Goal: Task Accomplishment & Management: Complete application form

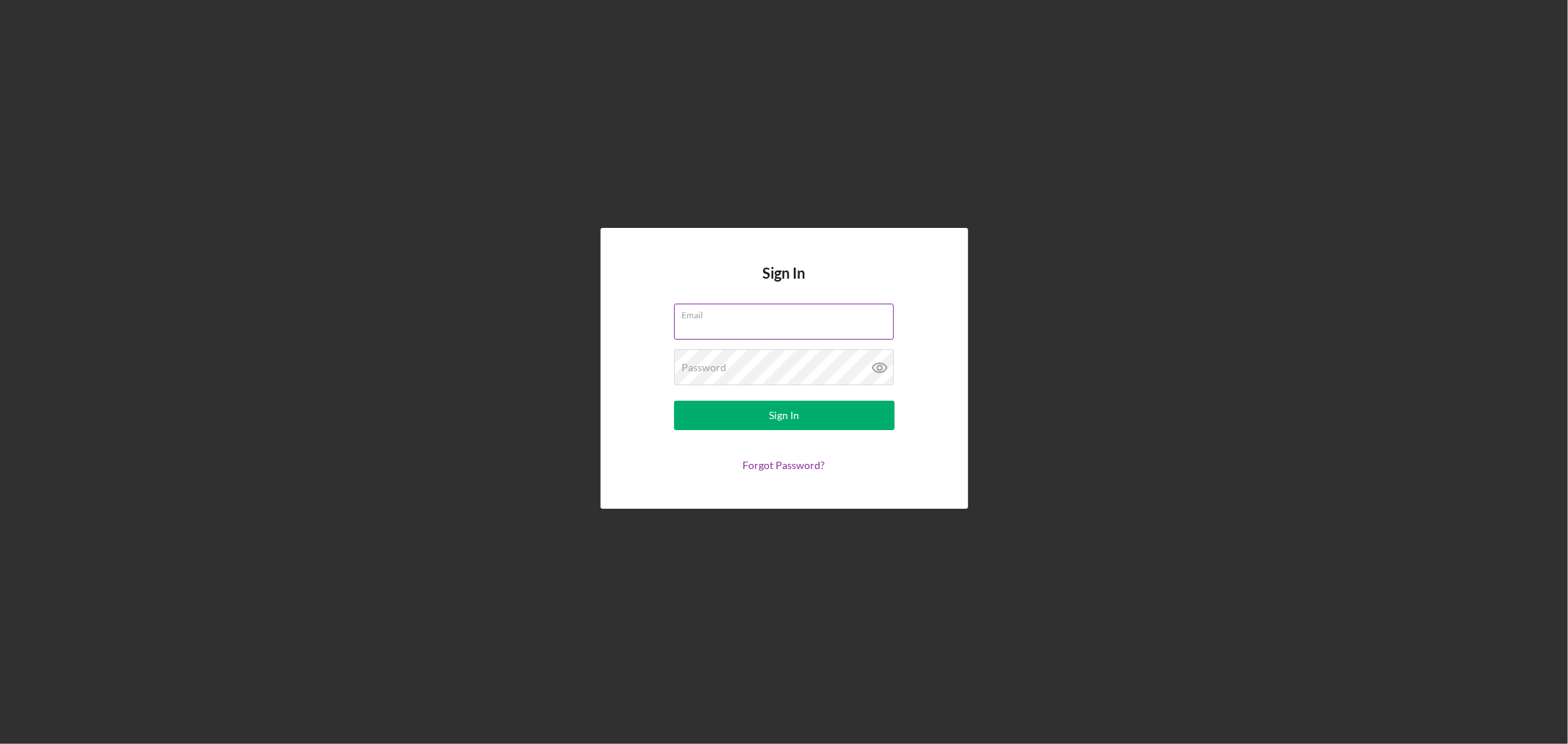
click at [788, 319] on div "Email" at bounding box center [784, 322] width 221 height 37
type input "[PERSON_NAME][EMAIL_ADDRESS][DOMAIN_NAME]"
click at [674, 401] on button "Sign In" at bounding box center [784, 415] width 221 height 29
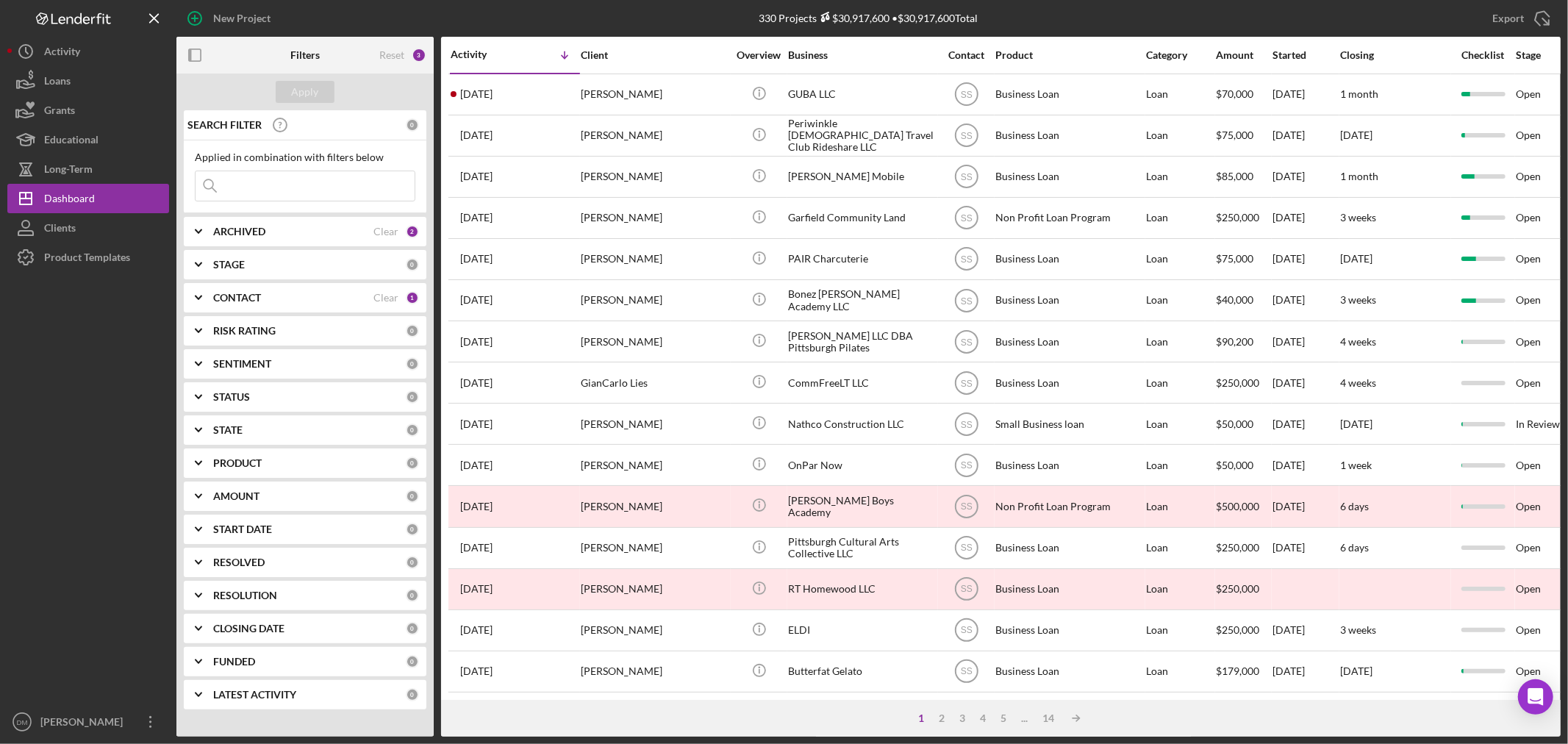
drag, startPoint x: 273, startPoint y: 190, endPoint x: 237, endPoint y: 179, distance: 37.6
click at [273, 190] on input at bounding box center [305, 186] width 220 height 29
click at [285, 173] on input "[PERSON_NAME]" at bounding box center [305, 186] width 220 height 29
click at [266, 186] on input "[PERSON_NAME]" at bounding box center [305, 186] width 220 height 29
type input "[PERSON_NAME]"
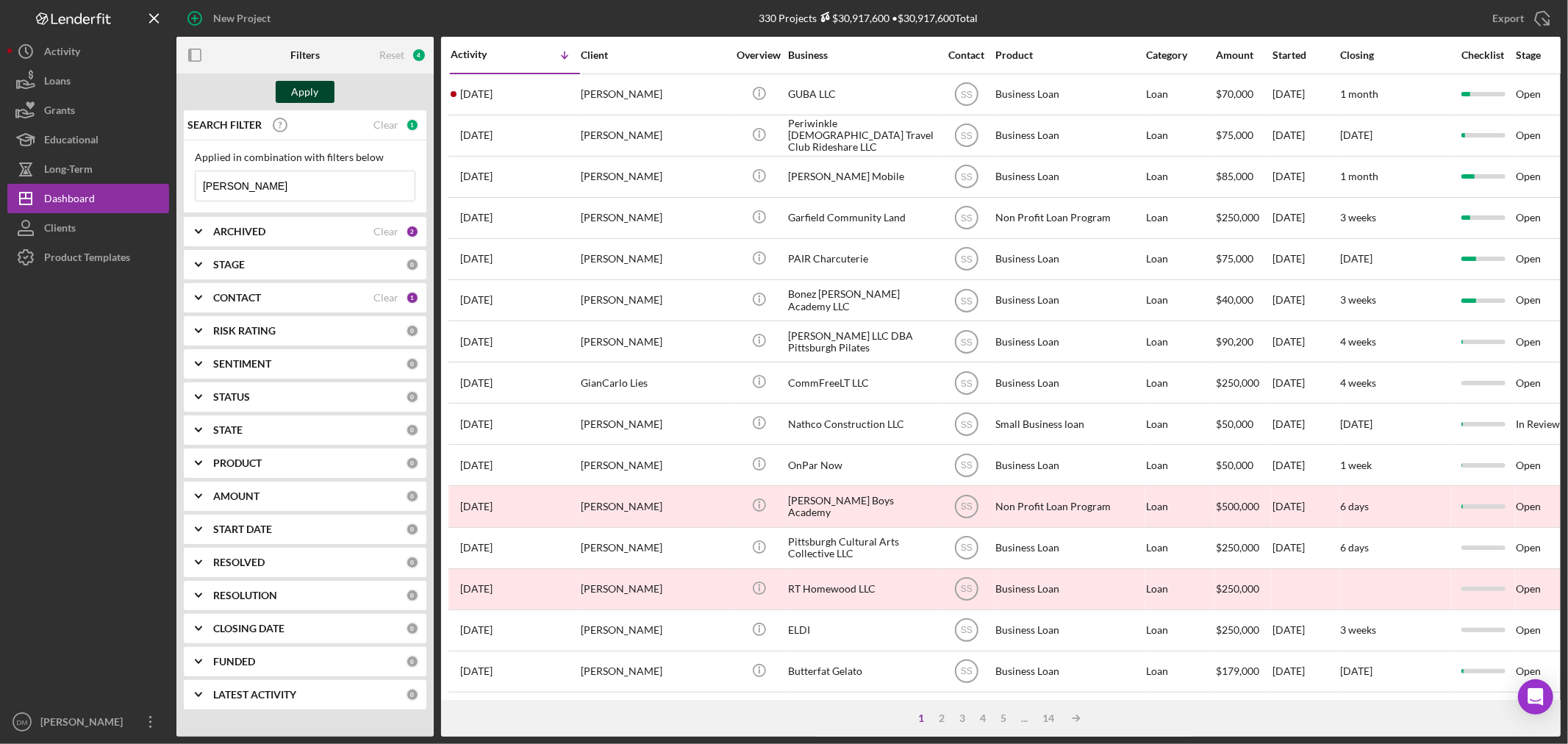
click at [305, 90] on div "Apply" at bounding box center [306, 92] width 27 height 22
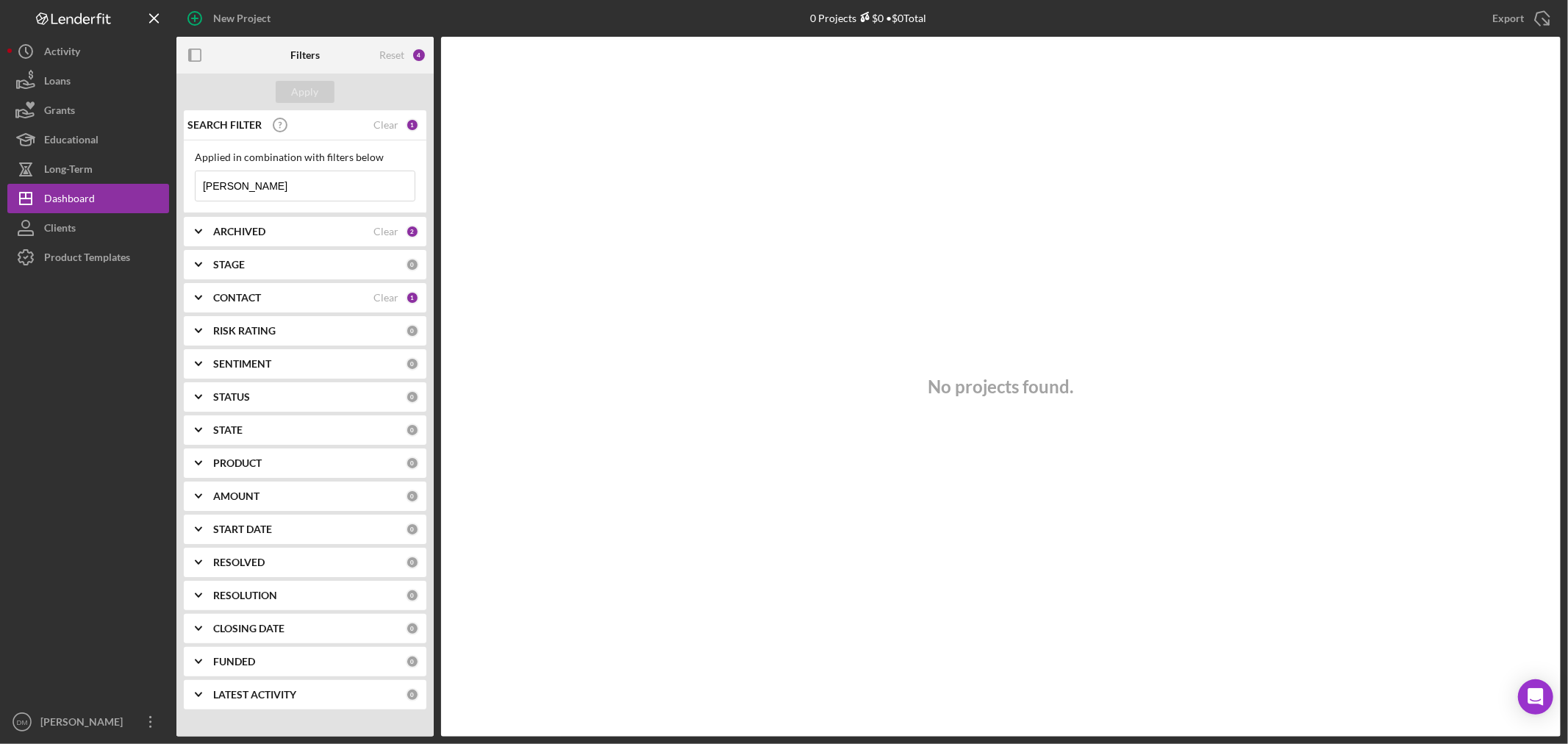
click at [412, 300] on div "1" at bounding box center [413, 298] width 14 height 14
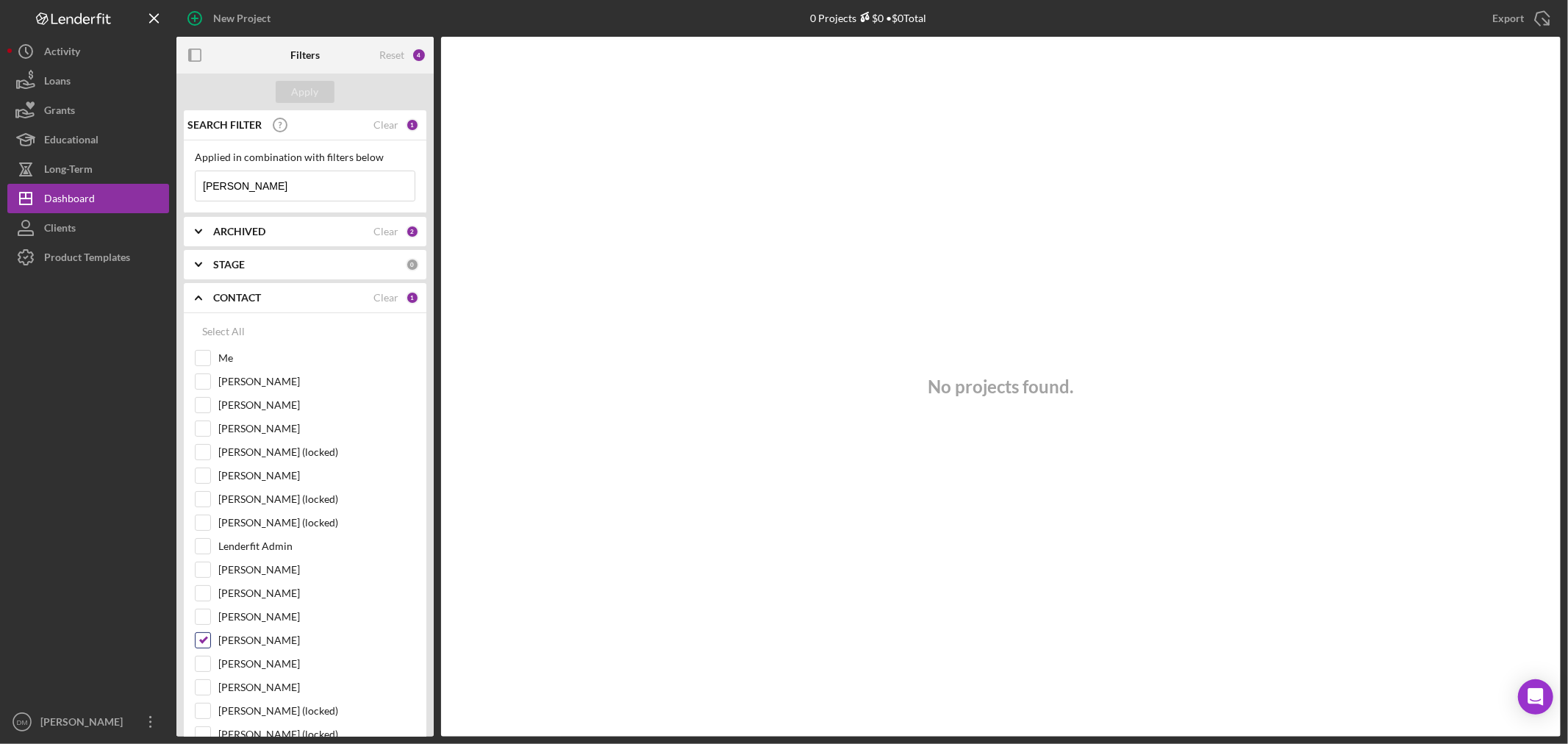
click at [199, 642] on input "[PERSON_NAME]" at bounding box center [202, 640] width 15 height 15
checkbox input "false"
click at [310, 89] on div "Apply" at bounding box center [306, 92] width 27 height 22
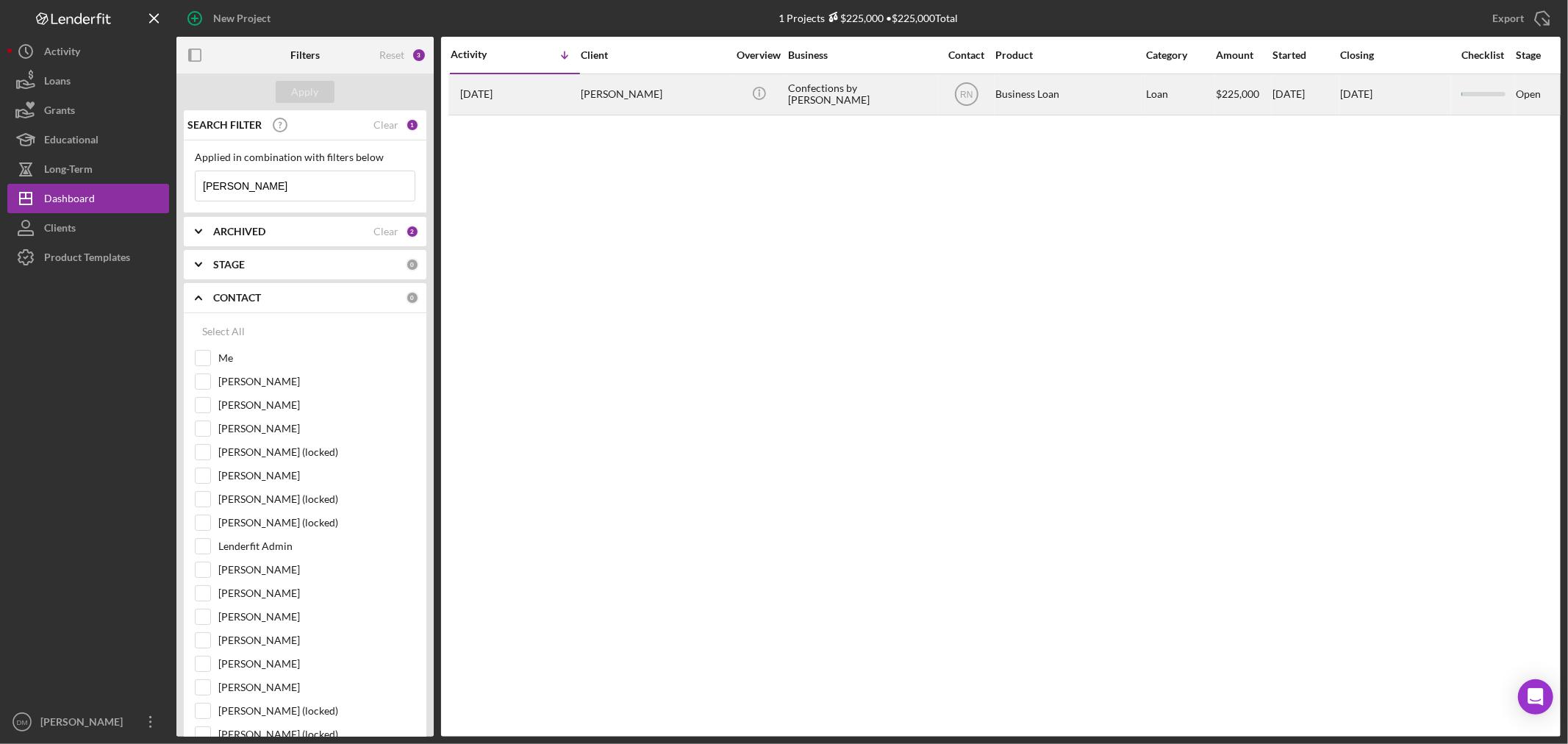
click at [606, 98] on div "[PERSON_NAME]" at bounding box center [654, 95] width 147 height 39
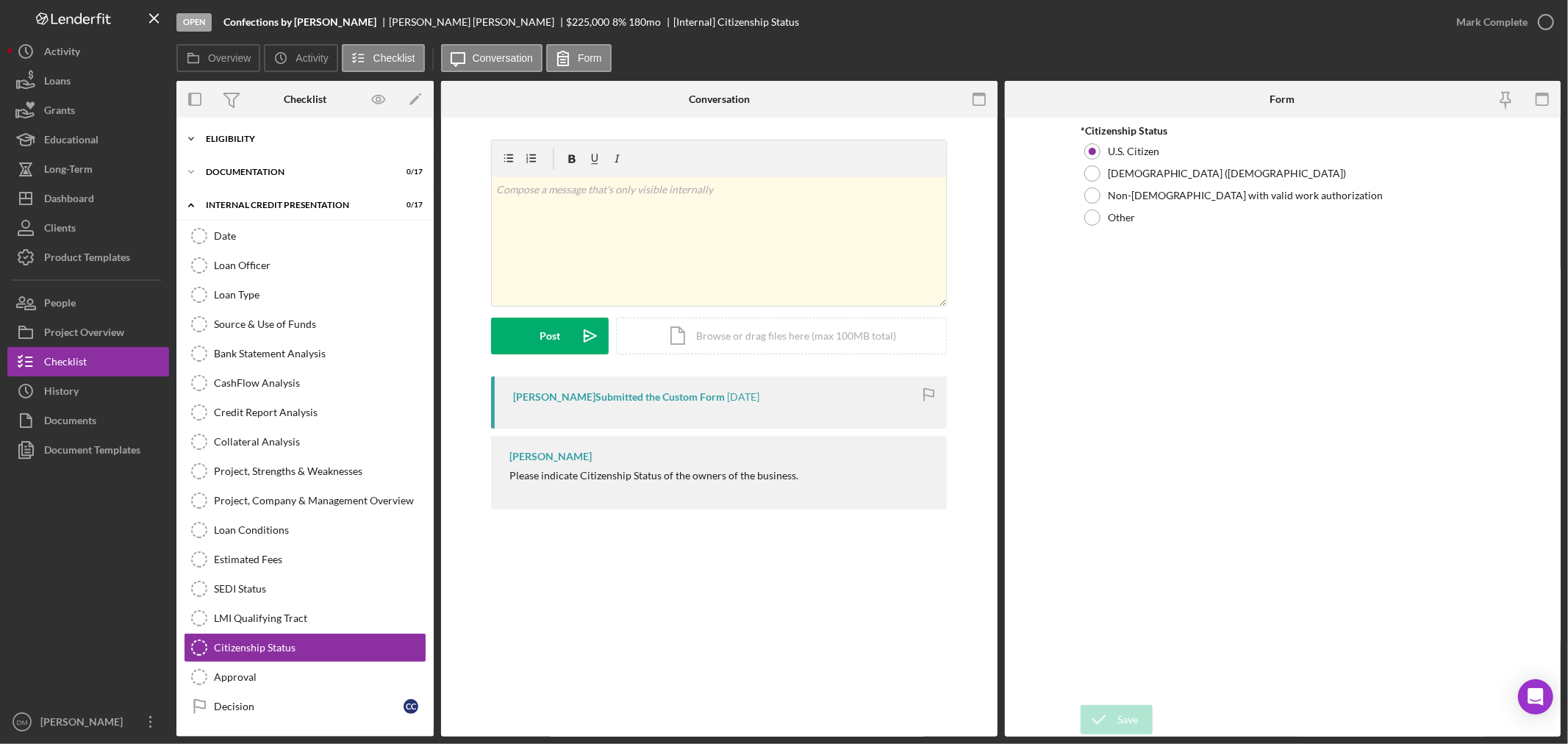
click at [262, 137] on div "Eligibility" at bounding box center [311, 138] width 210 height 9
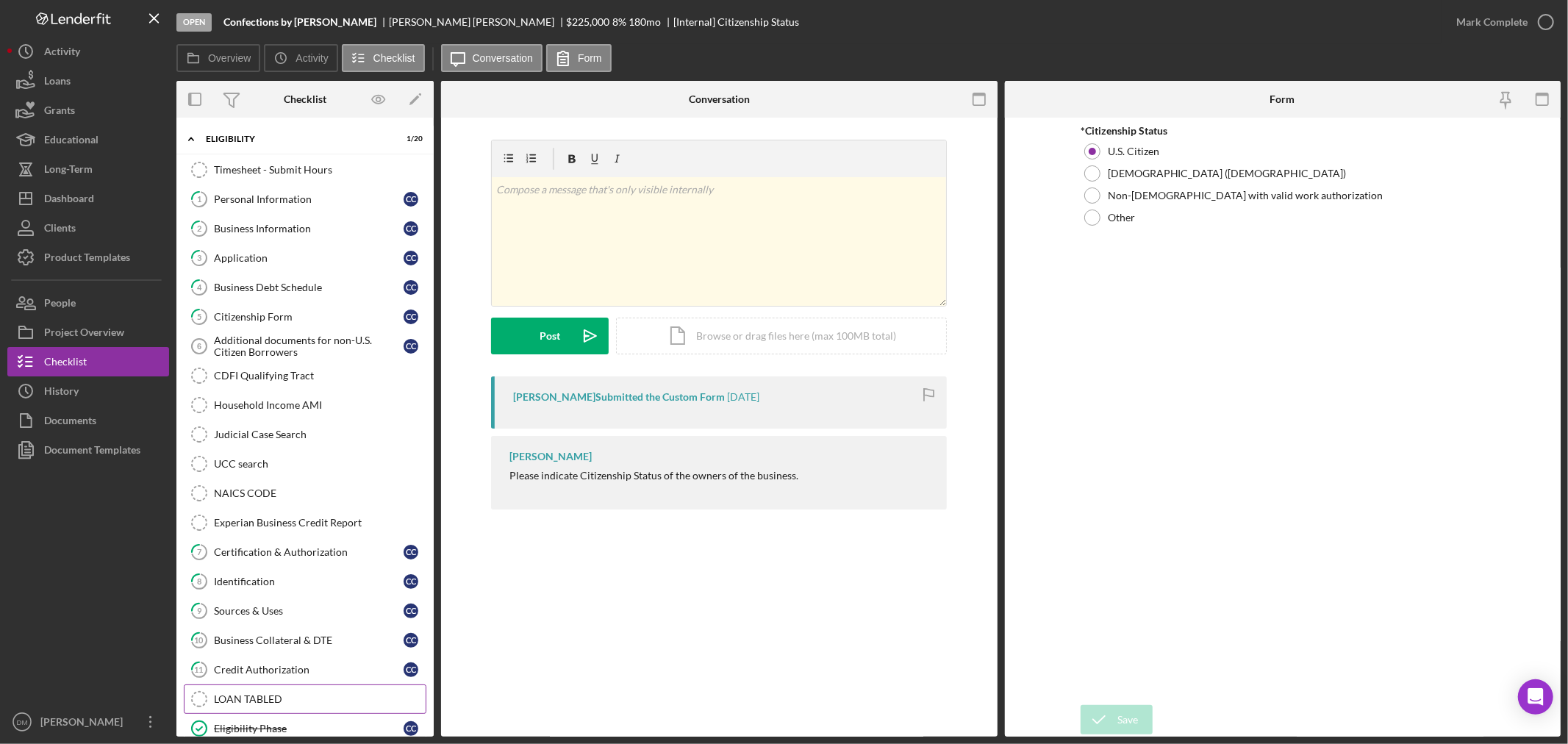
scroll to position [326, 0]
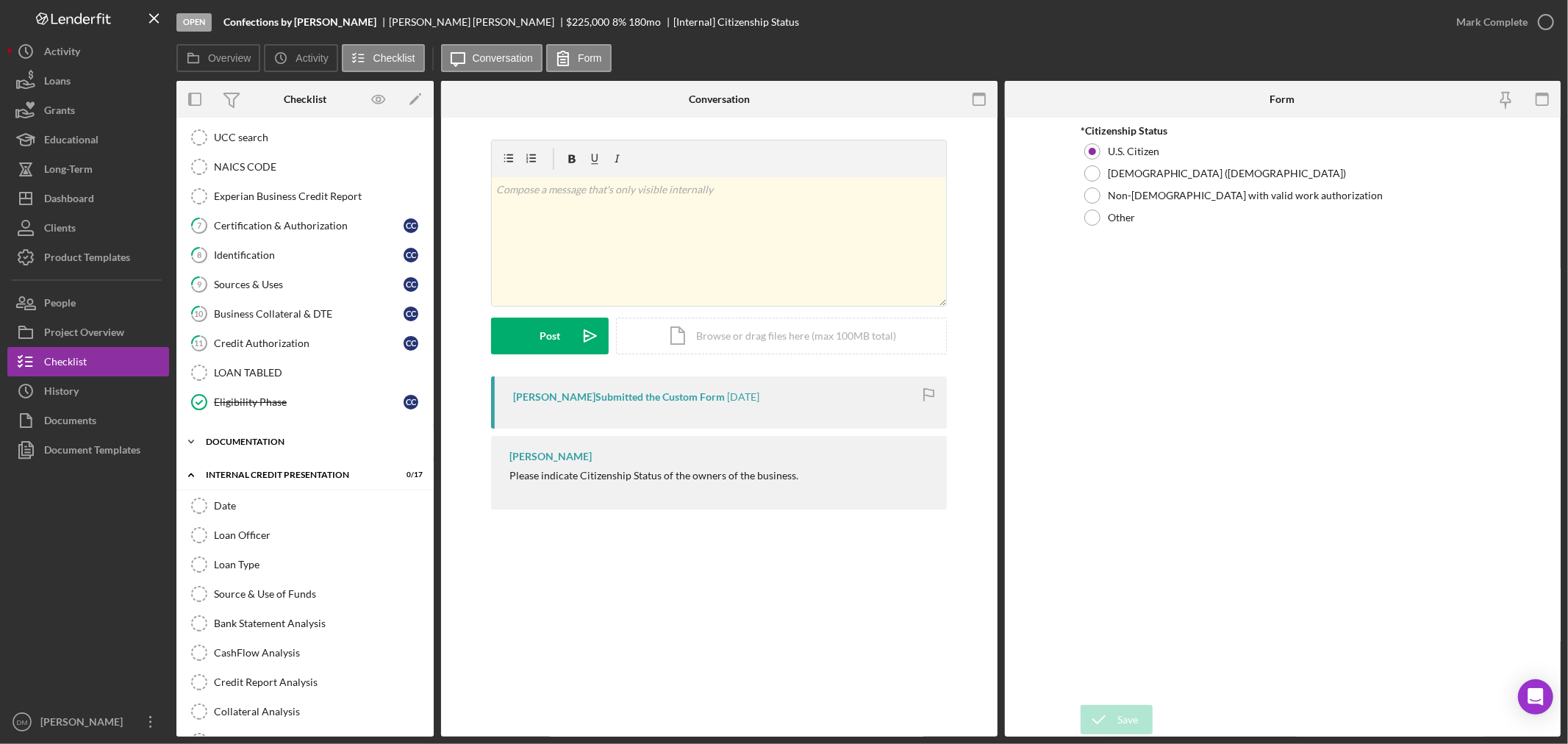
click at [232, 444] on div "documentation" at bounding box center [311, 441] width 210 height 9
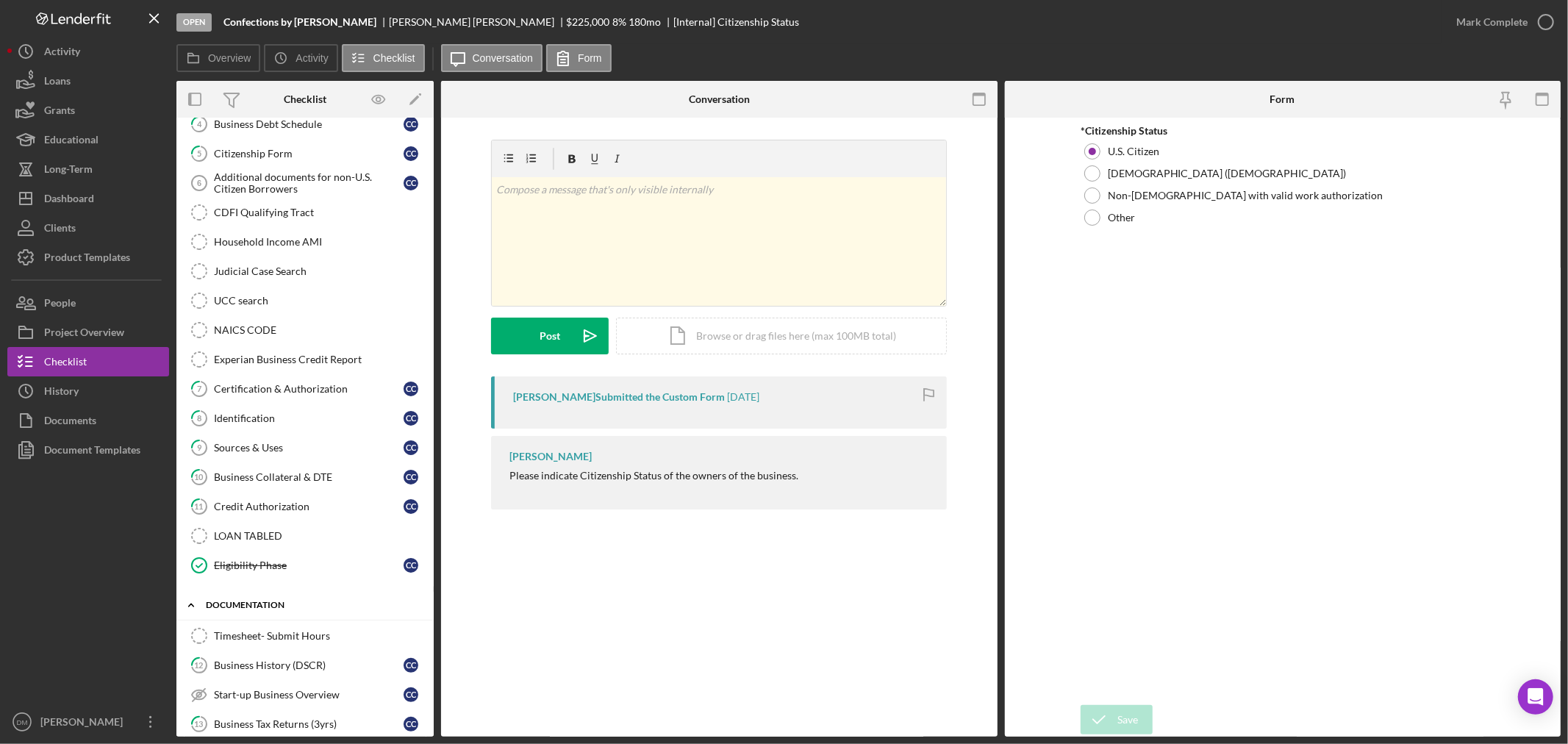
scroll to position [0, 0]
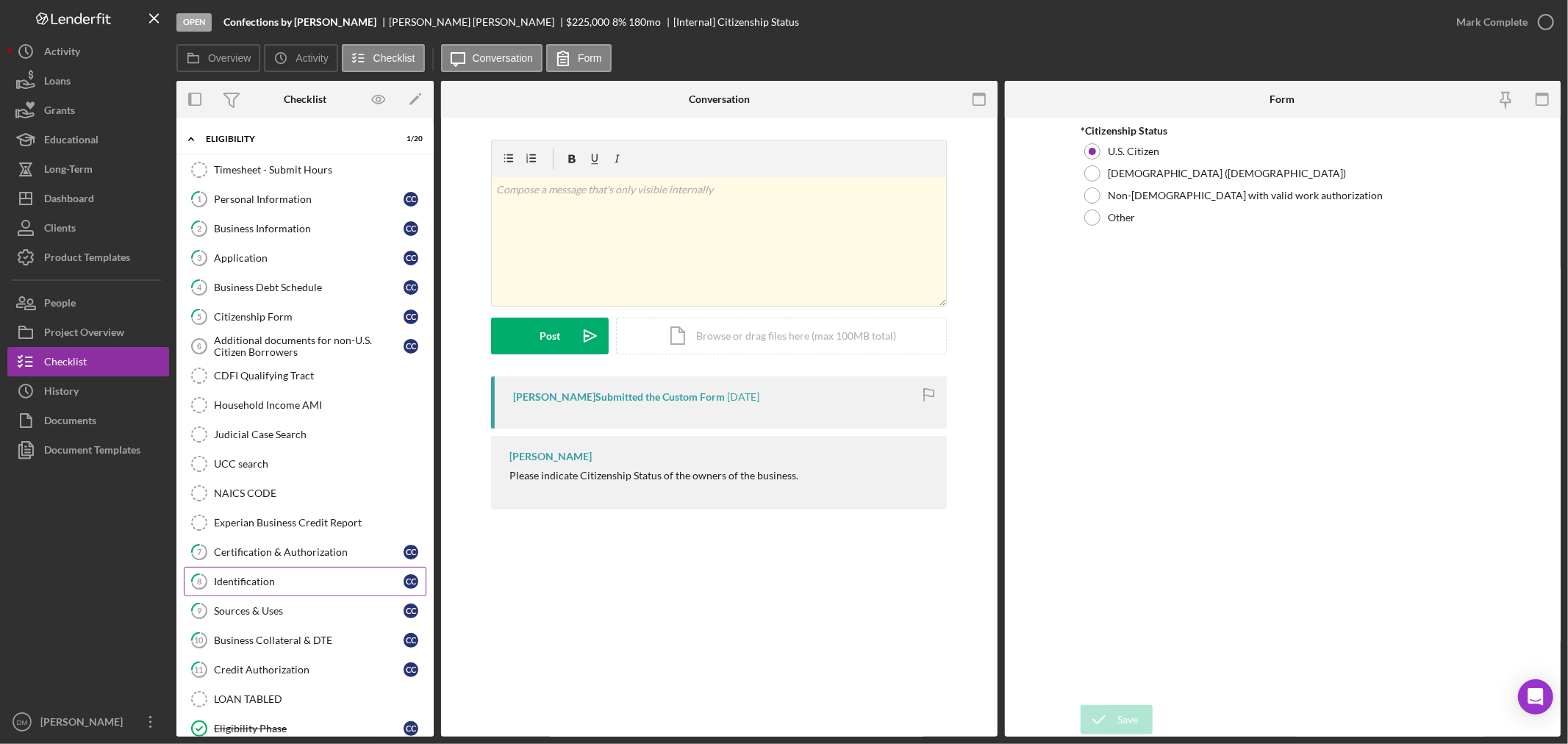
click at [271, 575] on link "8 Identification C C" at bounding box center [305, 581] width 243 height 29
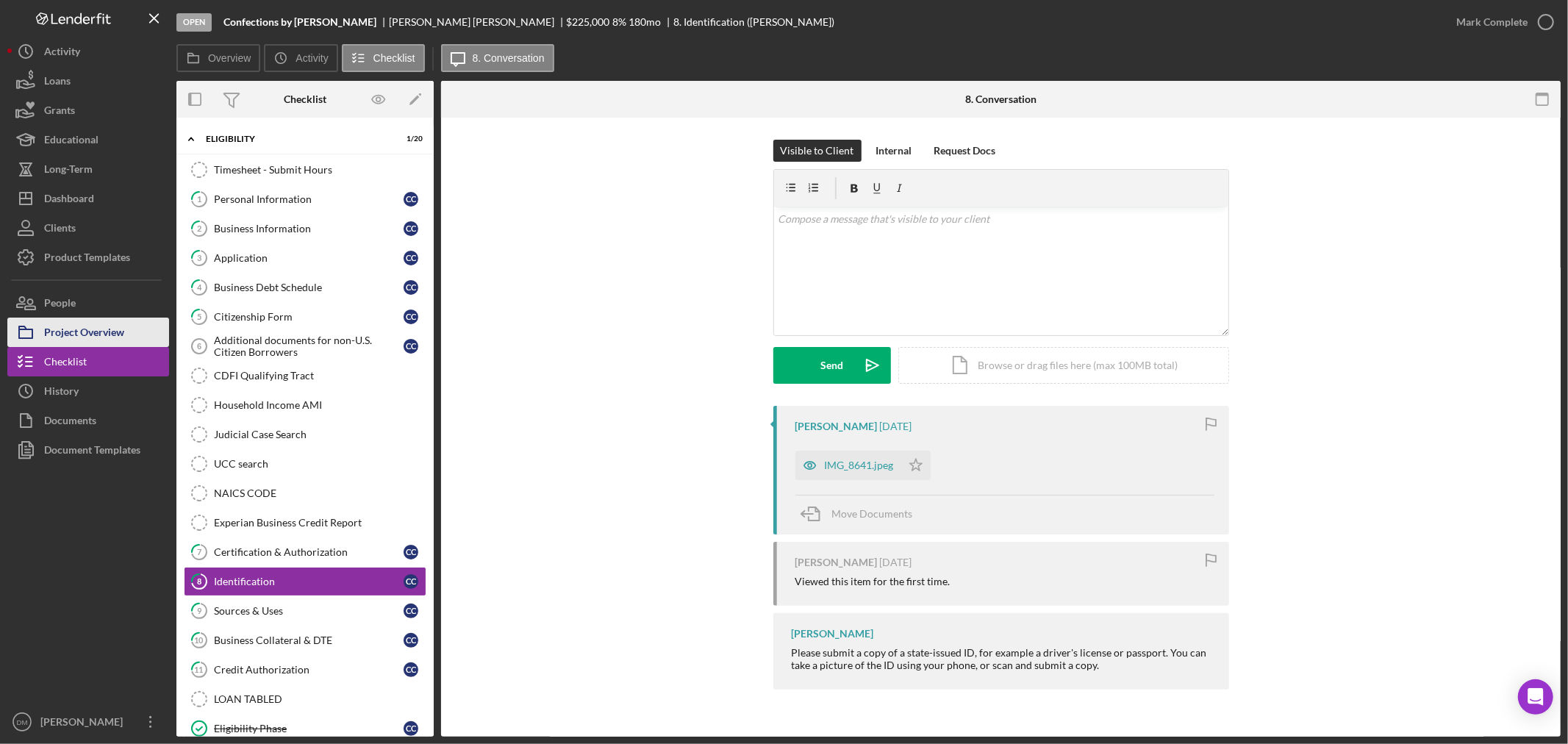
click at [93, 329] on div "Project Overview" at bounding box center [84, 334] width 80 height 33
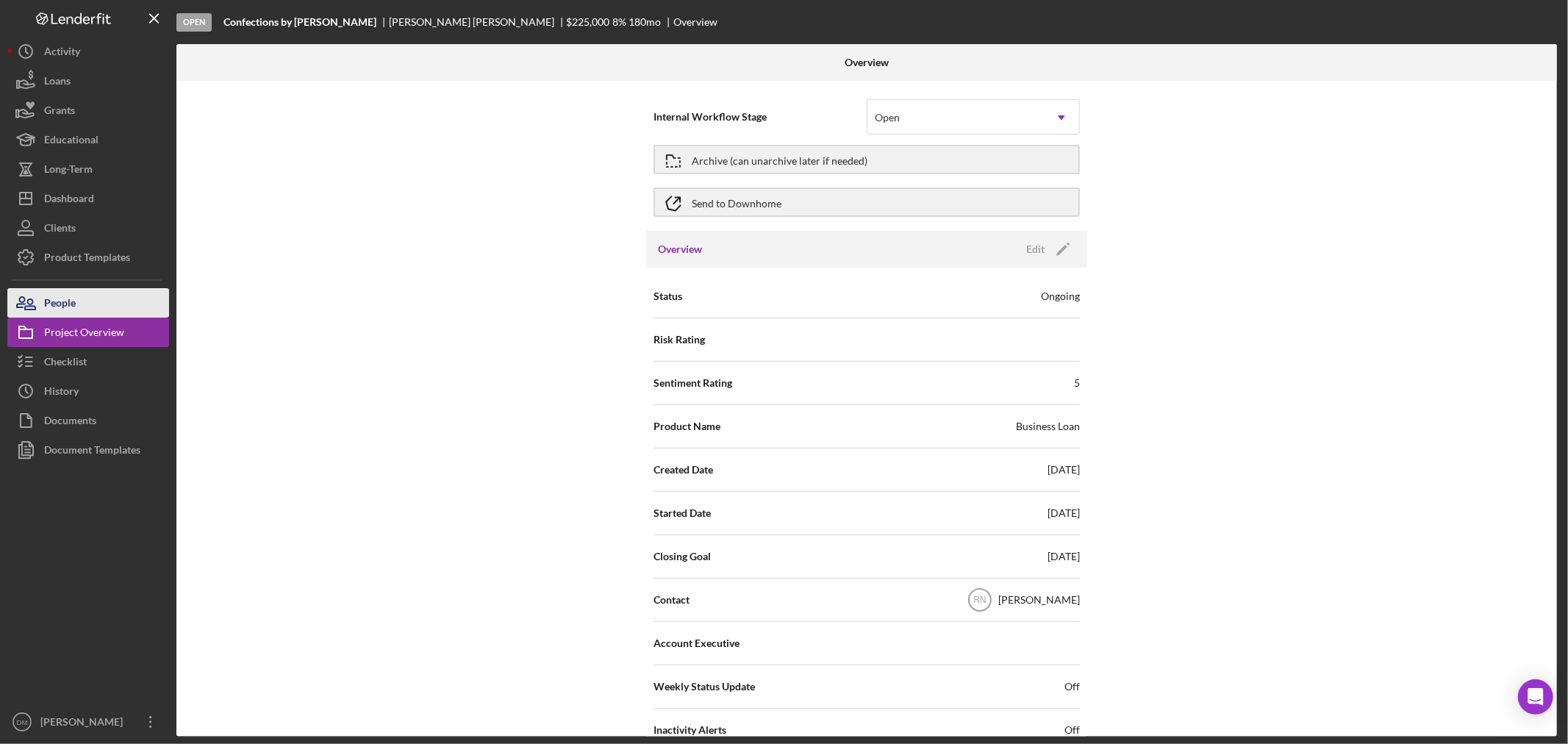
click at [91, 303] on button "People" at bounding box center [88, 303] width 162 height 29
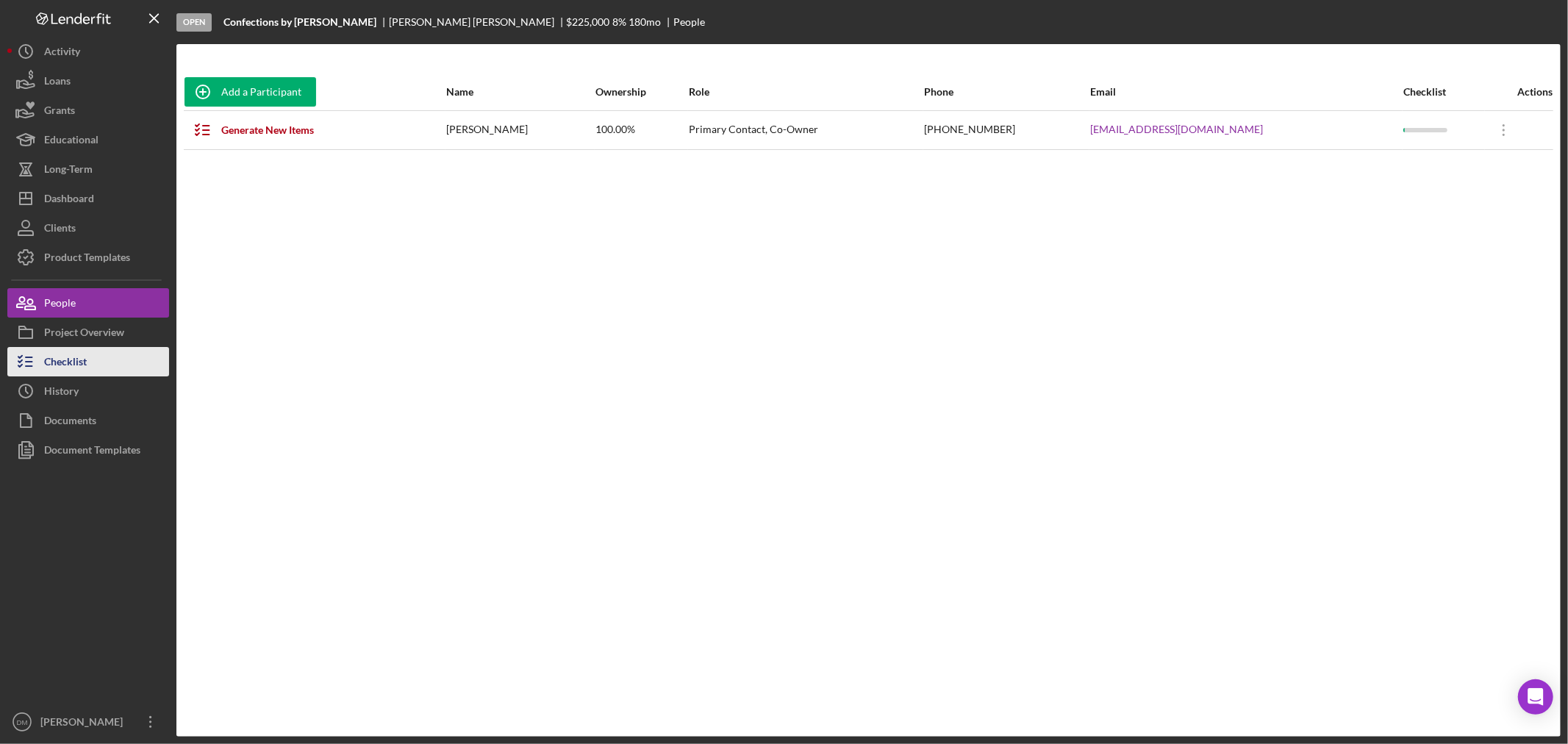
click at [87, 350] on button "Checklist" at bounding box center [88, 362] width 162 height 29
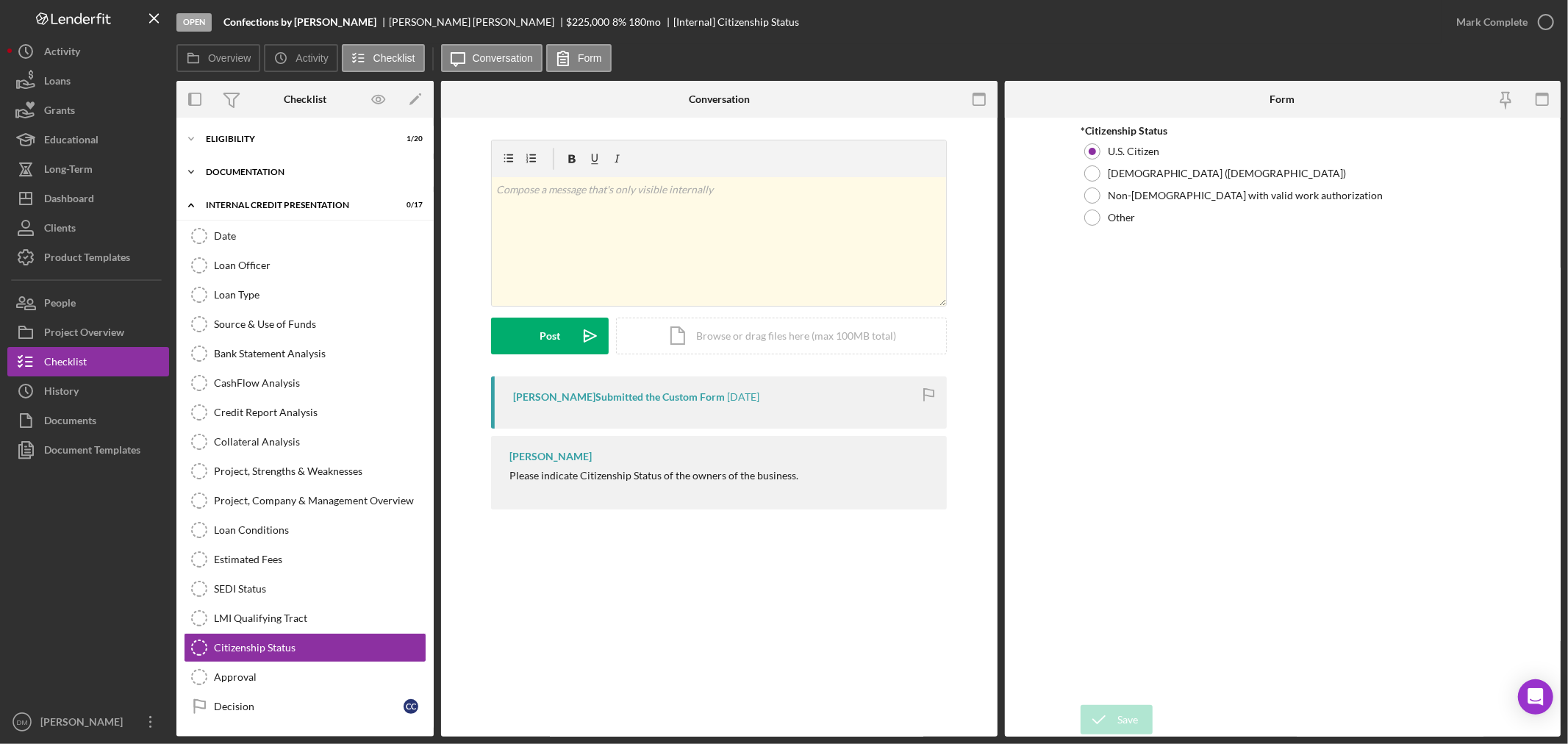
click at [250, 167] on div "documentation" at bounding box center [311, 171] width 210 height 9
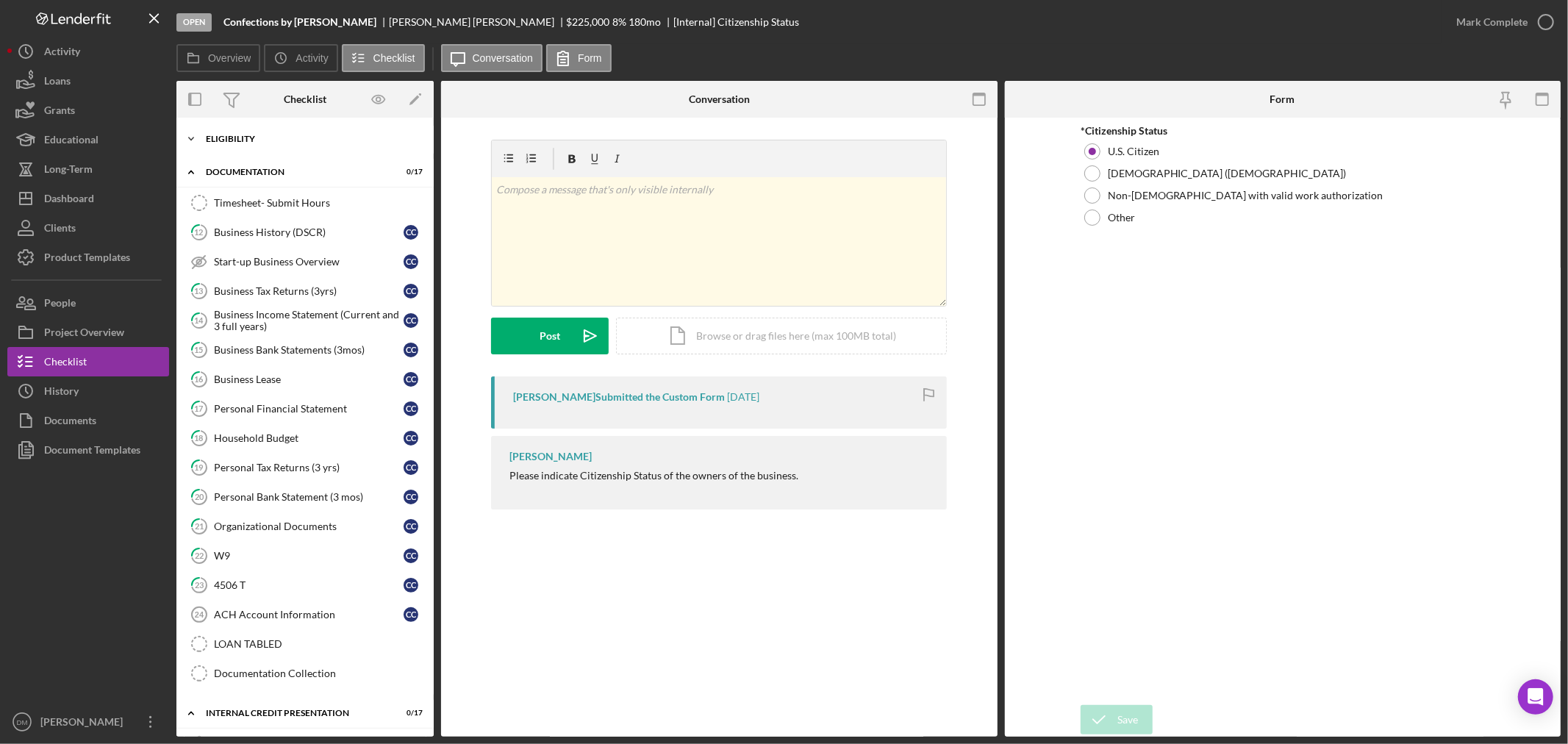
click at [261, 135] on div "Eligibility" at bounding box center [311, 138] width 210 height 9
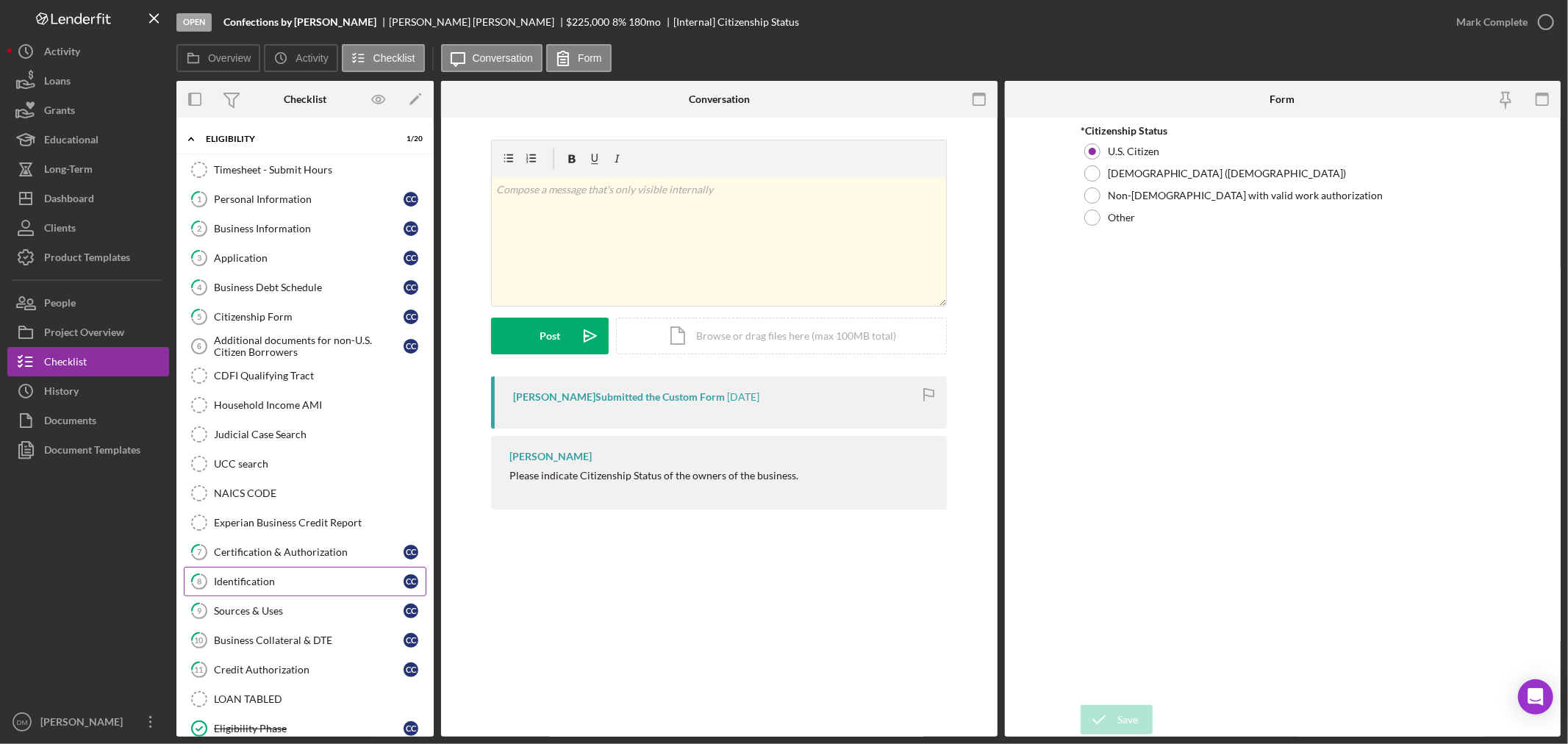
click at [288, 578] on div "Identification" at bounding box center [309, 581] width 190 height 12
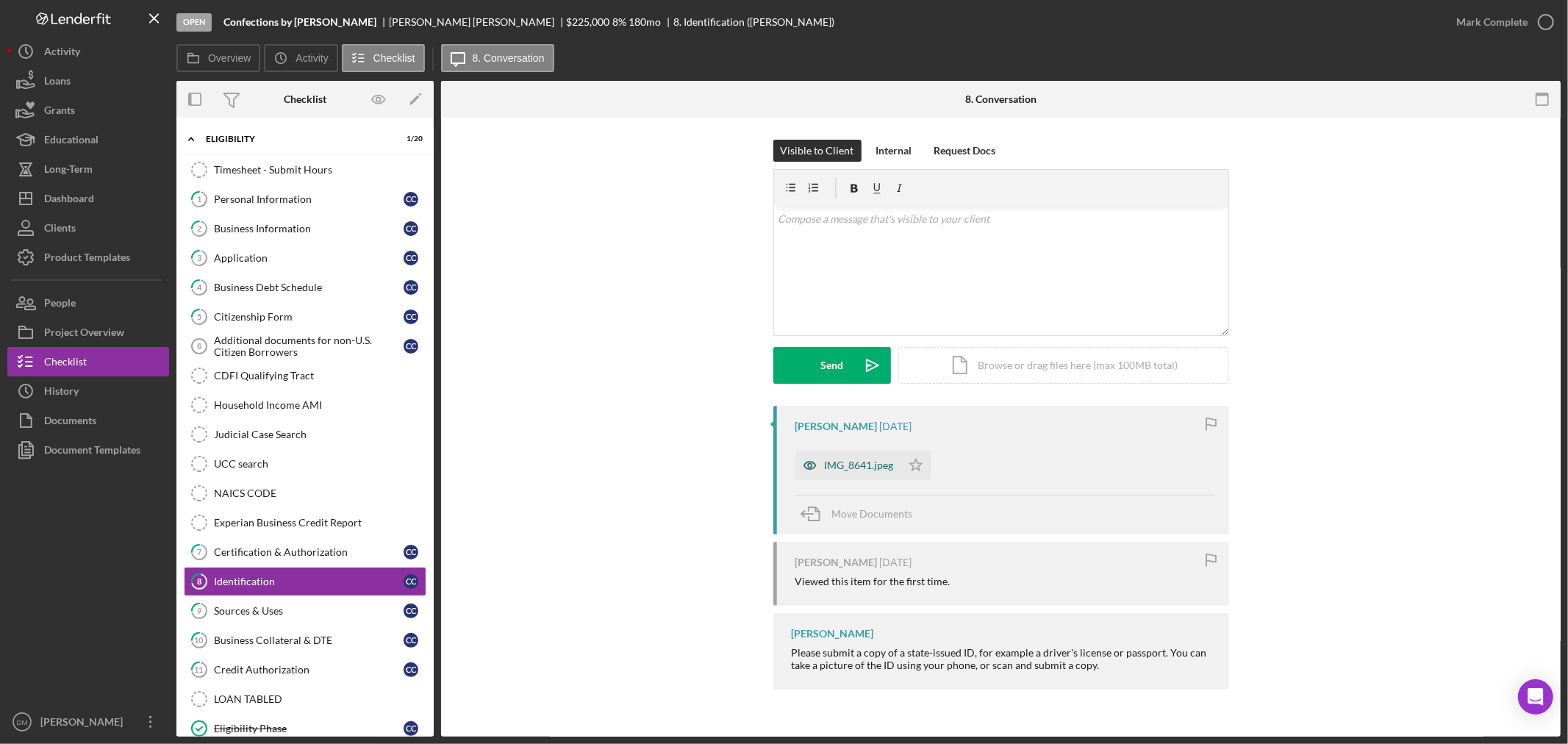
click at [872, 465] on div "IMG_8641.jpeg" at bounding box center [859, 465] width 69 height 12
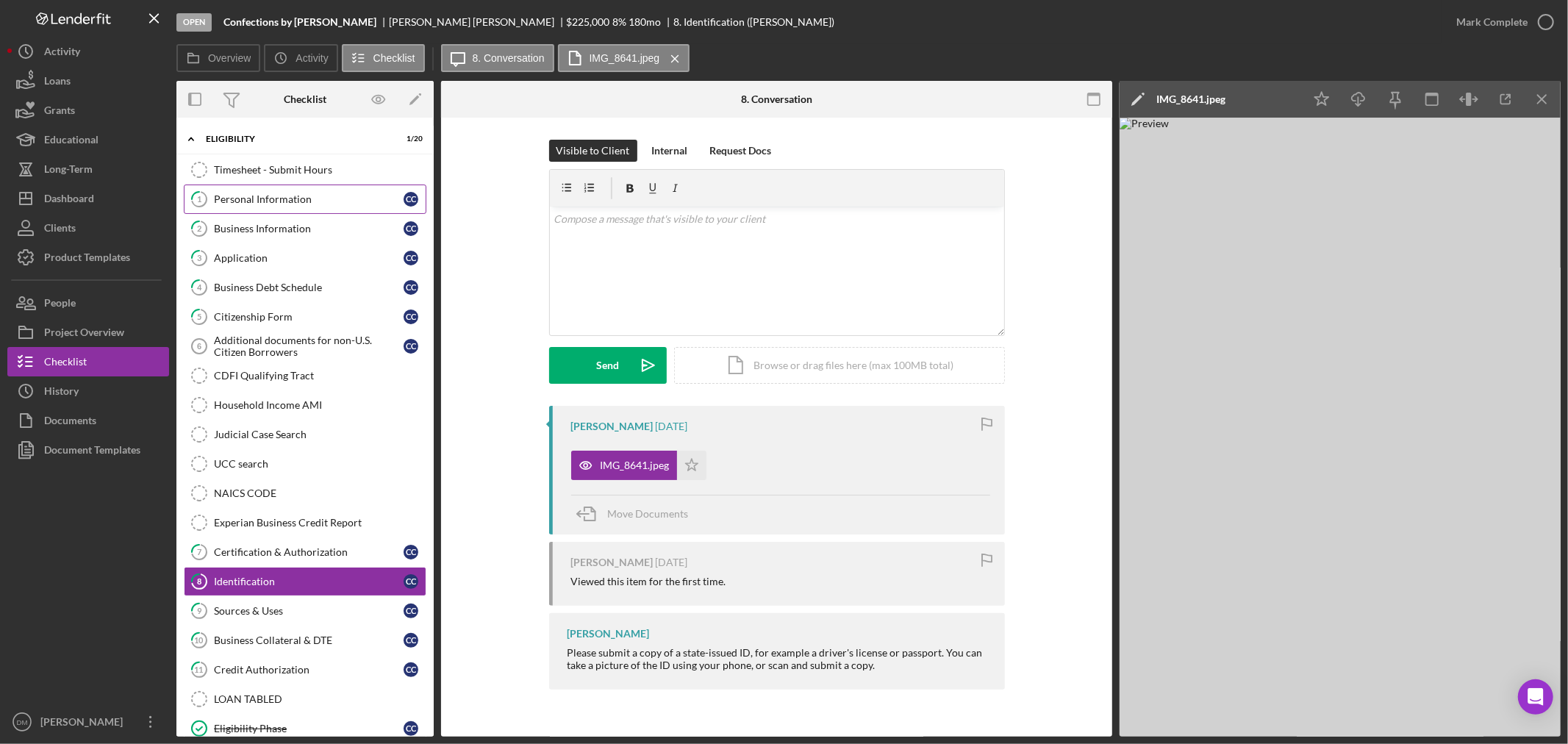
click at [283, 192] on link "1 Personal Information C C" at bounding box center [305, 199] width 243 height 29
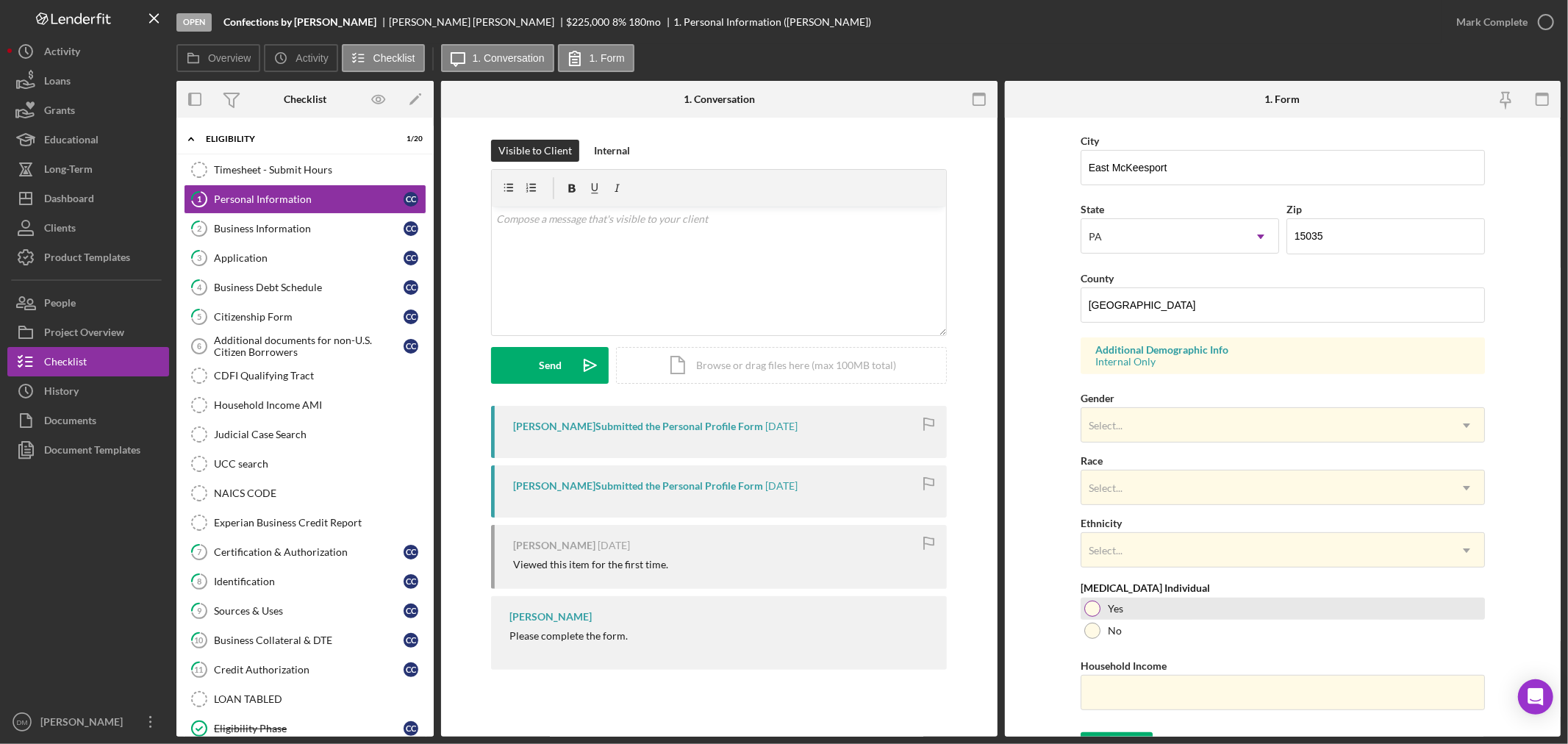
scroll to position [364, 0]
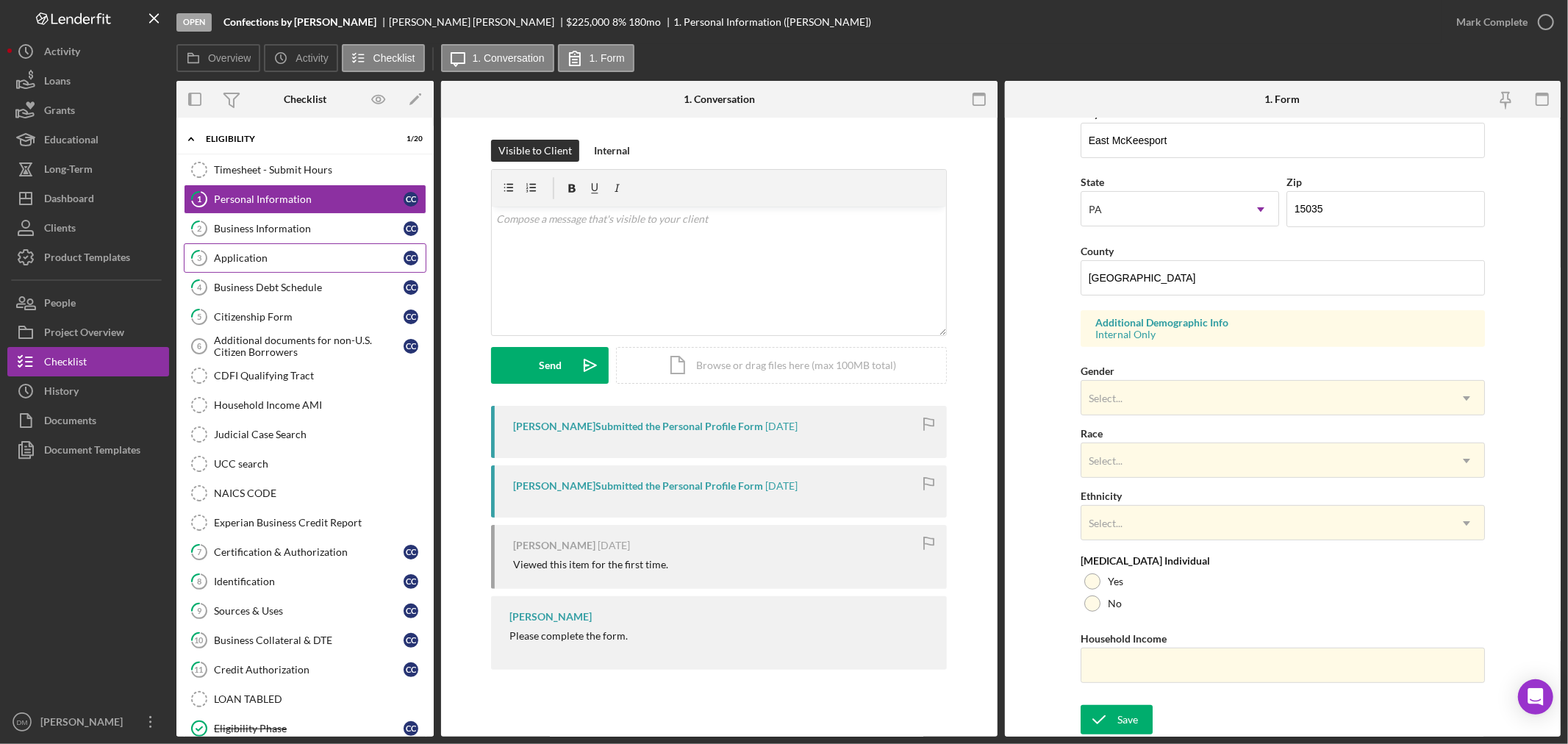
click at [292, 258] on div "Application" at bounding box center [309, 258] width 190 height 12
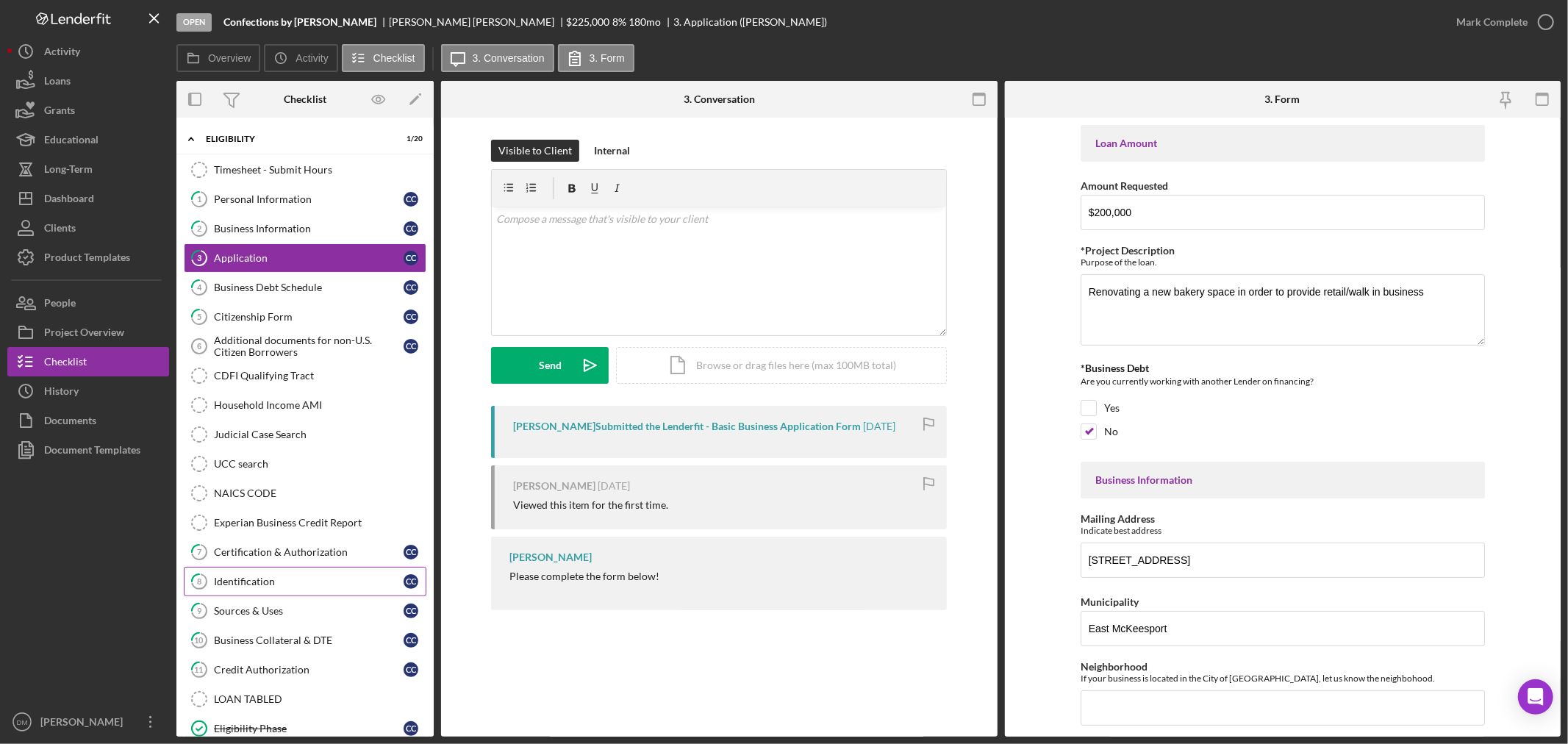
click at [281, 580] on div "Identification" at bounding box center [309, 581] width 190 height 12
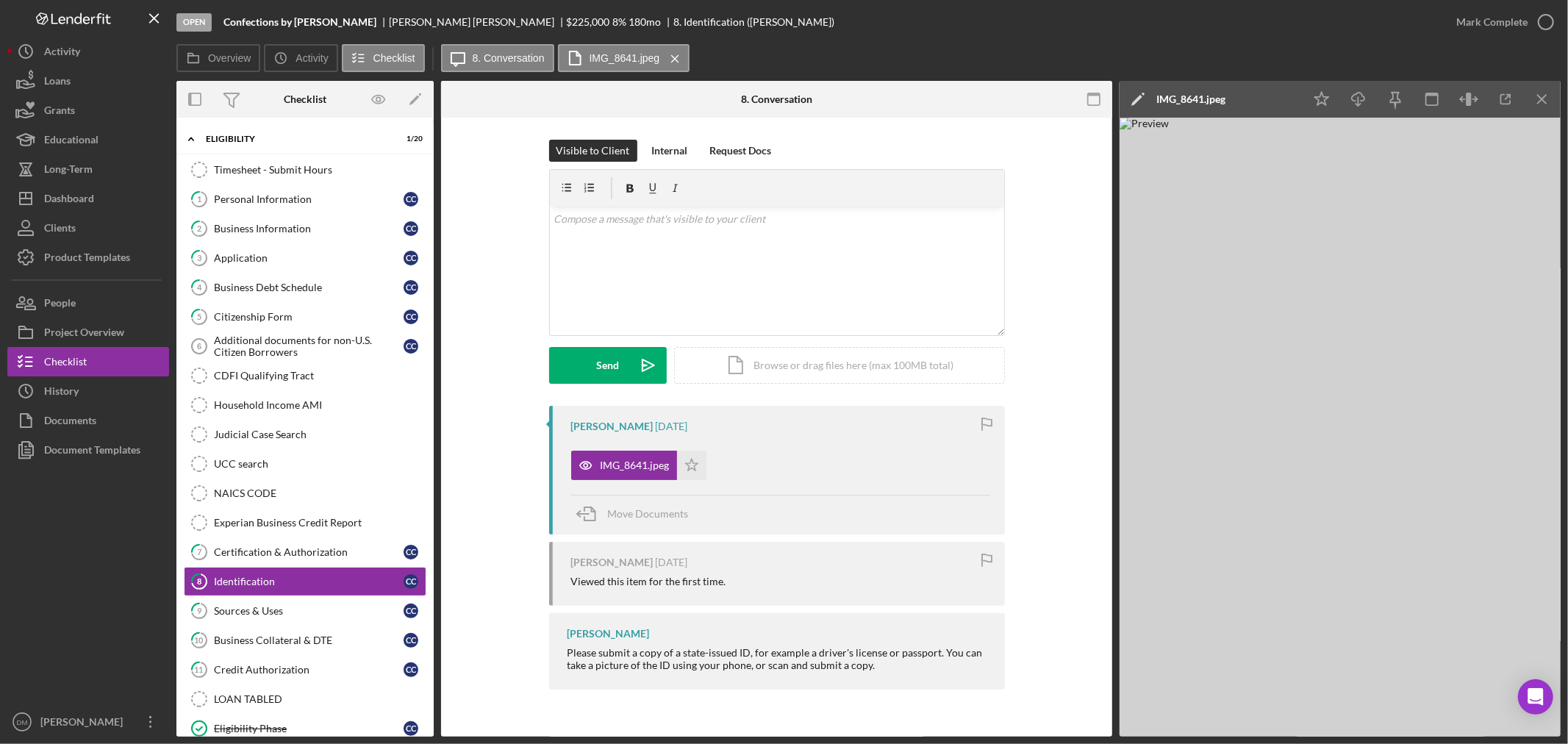
click at [1370, 461] on img at bounding box center [1341, 428] width 441 height 619
click at [1329, 419] on img at bounding box center [1341, 428] width 441 height 619
click at [1343, 420] on img at bounding box center [1341, 428] width 441 height 619
click at [1412, 422] on img at bounding box center [1341, 428] width 441 height 619
drag, startPoint x: 289, startPoint y: 201, endPoint x: 441, endPoint y: 198, distance: 152.0
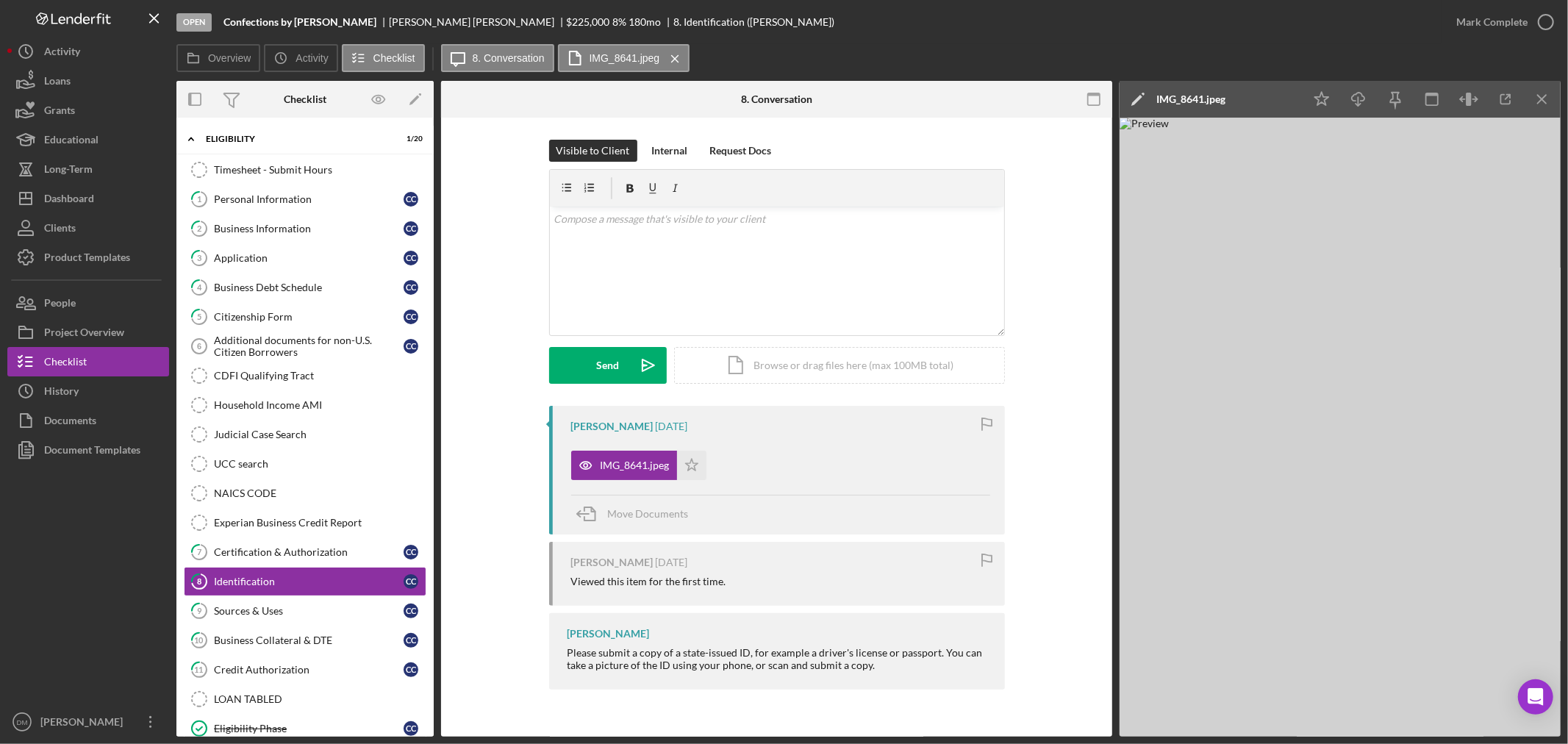
click at [289, 201] on div "Personal Information" at bounding box center [309, 199] width 190 height 12
